Goal: Check status

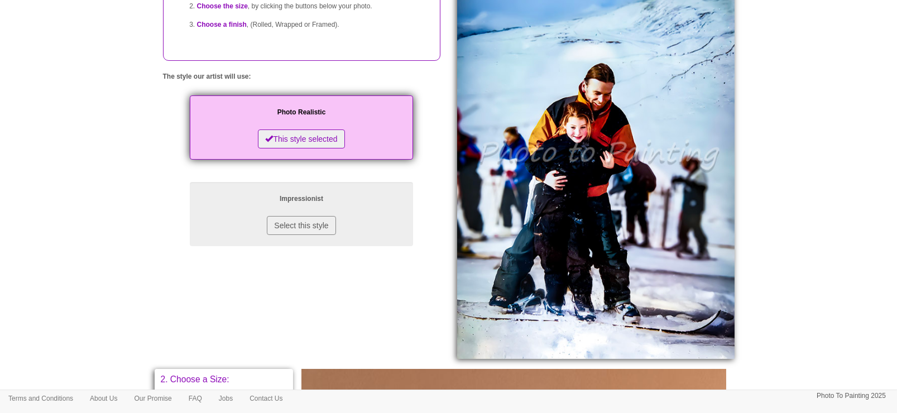
scroll to position [139, 0]
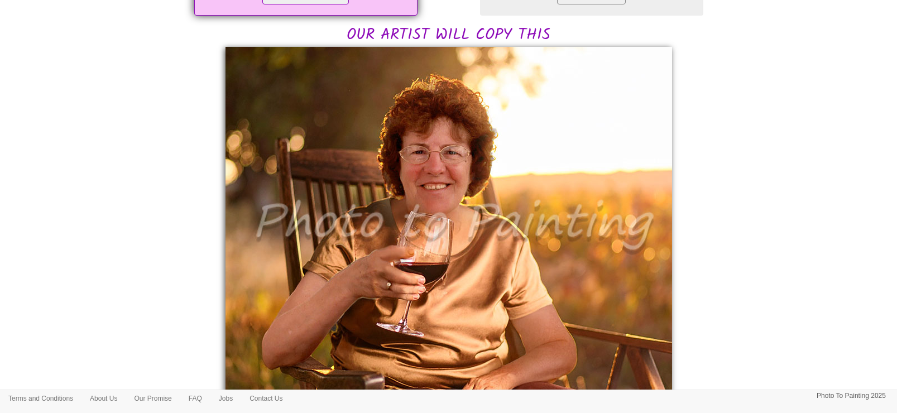
scroll to position [278, 0]
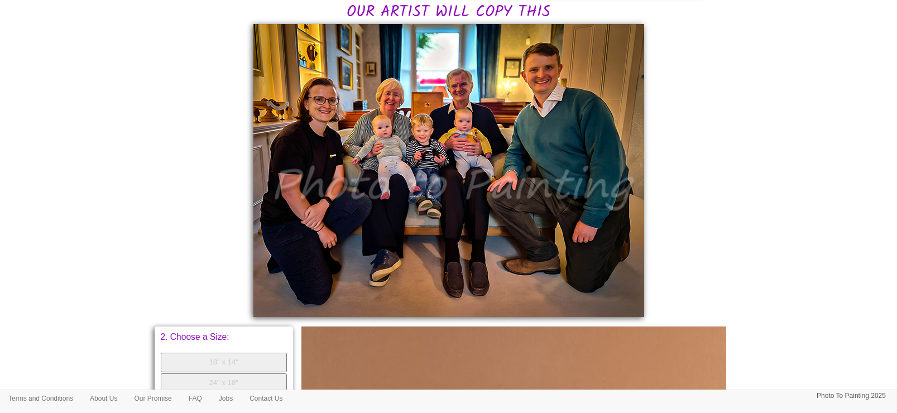
scroll to position [278, 0]
